Goal: Task Accomplishment & Management: Manage account settings

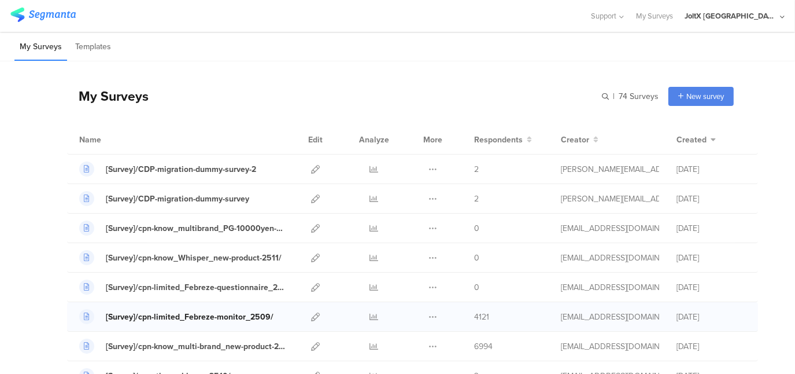
scroll to position [116, 0]
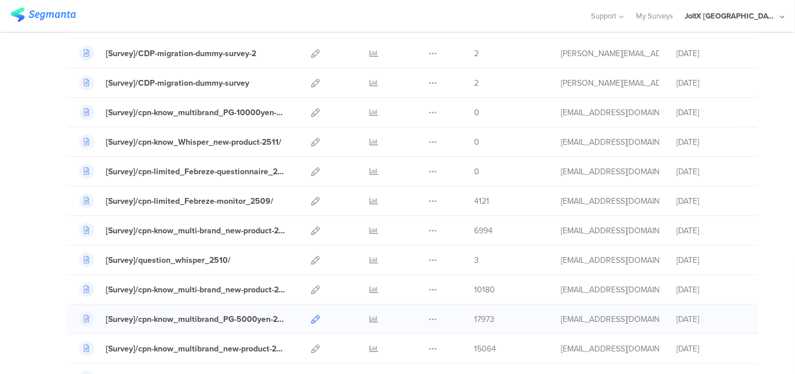
click at [311, 317] on icon at bounding box center [315, 319] width 9 height 9
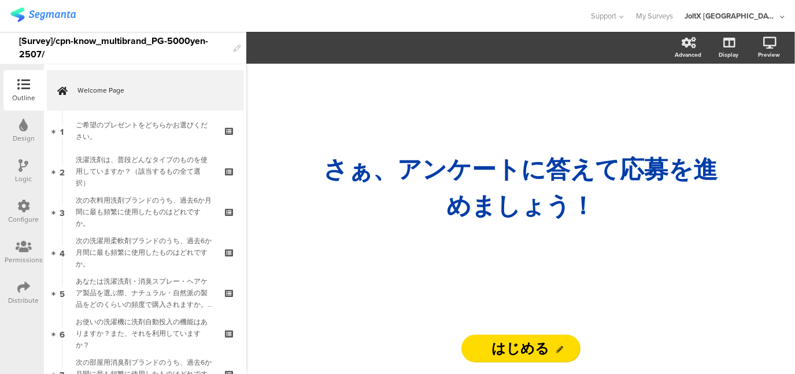
click at [20, 284] on icon at bounding box center [23, 286] width 13 height 13
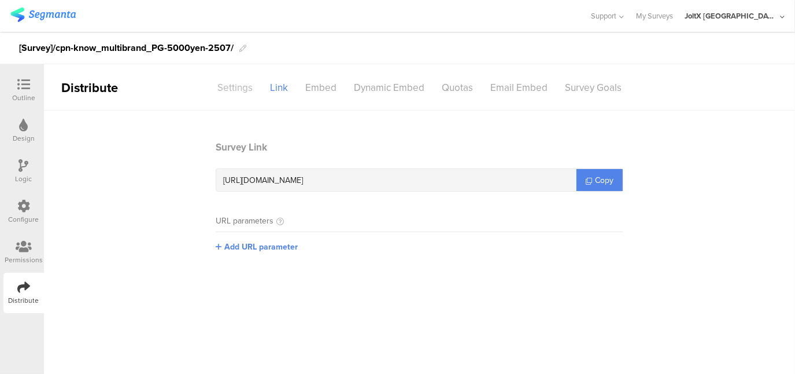
click at [244, 87] on div "Settings" at bounding box center [235, 87] width 53 height 20
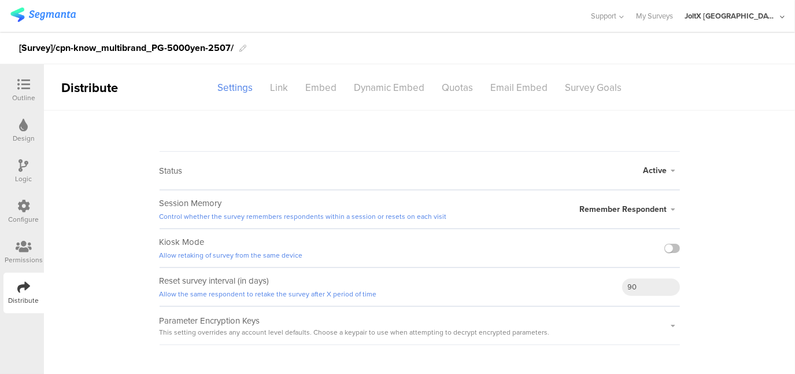
click at [703, 66] on sg-section-page-header "Distribute Settings Link Embed Dynamic Embed Quotas Email Embed Survey Goals" at bounding box center [419, 87] width 751 height 46
